Goal: Information Seeking & Learning: Check status

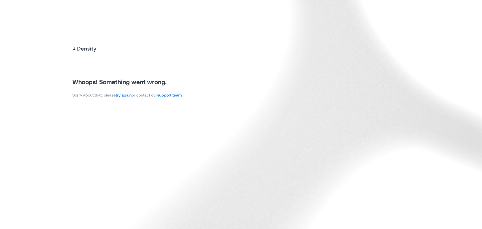
click at [126, 95] on link "try again" at bounding box center [124, 94] width 16 height 5
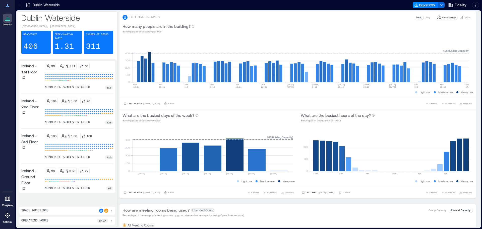
click at [8, 213] on icon at bounding box center [7, 215] width 5 height 5
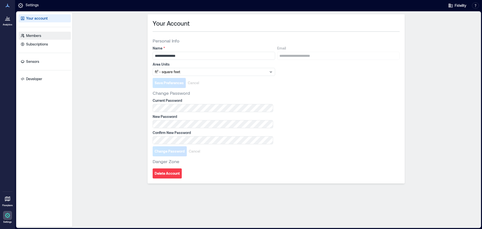
click at [35, 37] on p "Members" at bounding box center [33, 35] width 15 height 5
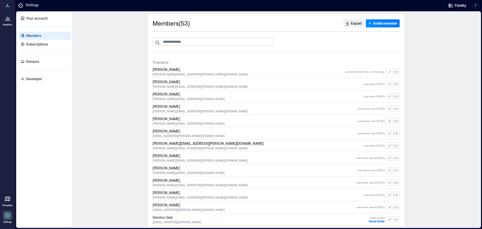
click at [219, 44] on input "search" at bounding box center [213, 42] width 121 height 8
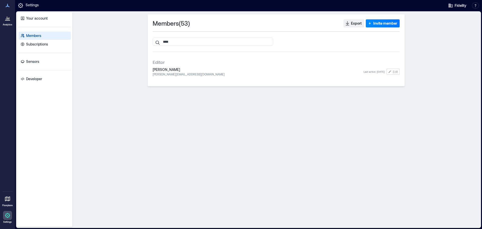
type input "****"
click at [164, 72] on span "[PERSON_NAME]" at bounding box center [258, 69] width 211 height 5
click at [206, 70] on span "[PERSON_NAME]" at bounding box center [258, 69] width 211 height 5
click at [393, 71] on button "Edit" at bounding box center [393, 72] width 13 height 6
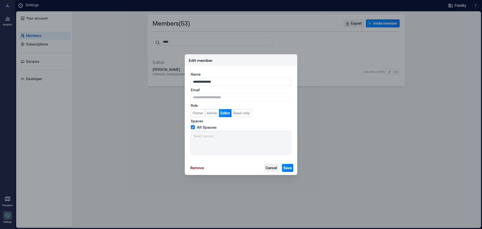
click at [269, 168] on span "Cancel" at bounding box center [271, 167] width 11 height 5
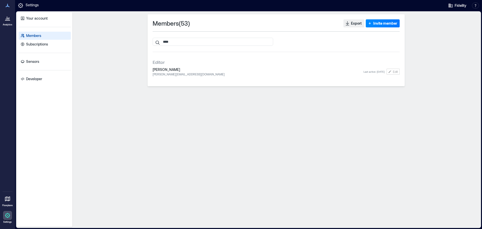
click at [5, 19] on icon at bounding box center [8, 18] width 6 height 6
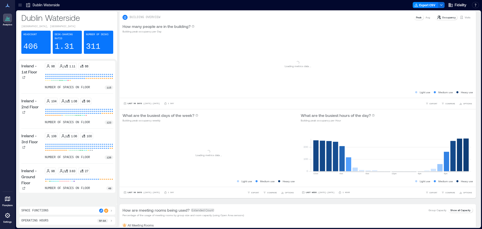
click at [20, 5] on icon at bounding box center [20, 5] width 5 height 5
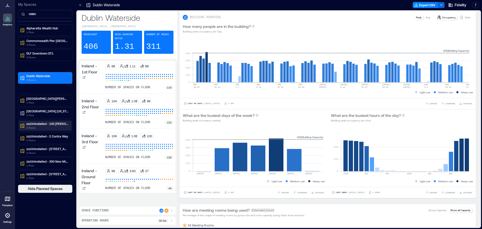
click at [45, 125] on p "zzzUninstalled - 100 [PERSON_NAME]" at bounding box center [47, 124] width 42 height 4
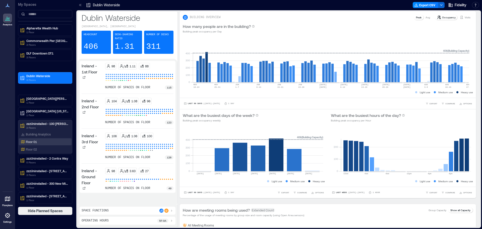
click at [32, 141] on p "Floor 01" at bounding box center [31, 142] width 11 height 4
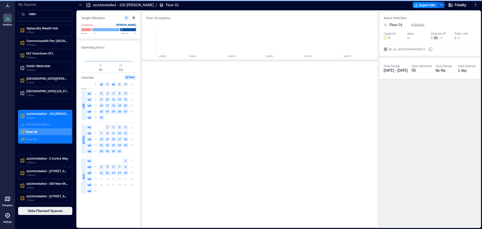
scroll to position [0, 2053]
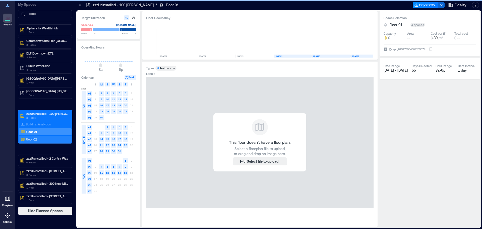
click at [31, 140] on p "Floor 02" at bounding box center [31, 139] width 11 height 4
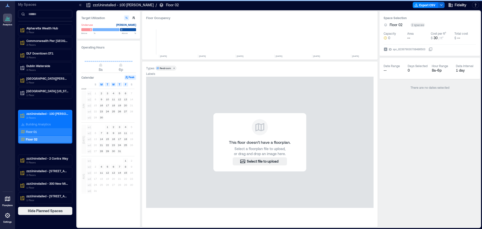
click at [31, 130] on p "Floor 01" at bounding box center [31, 132] width 11 height 4
click at [29, 111] on div "zzzUninstalled - 100 [PERSON_NAME] 2 Floors" at bounding box center [45, 115] width 53 height 10
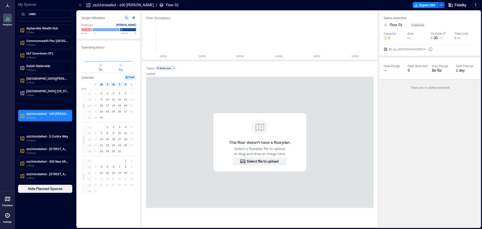
click at [32, 116] on p "2 Floors" at bounding box center [47, 118] width 42 height 4
